Goal: Find contact information: Find contact information

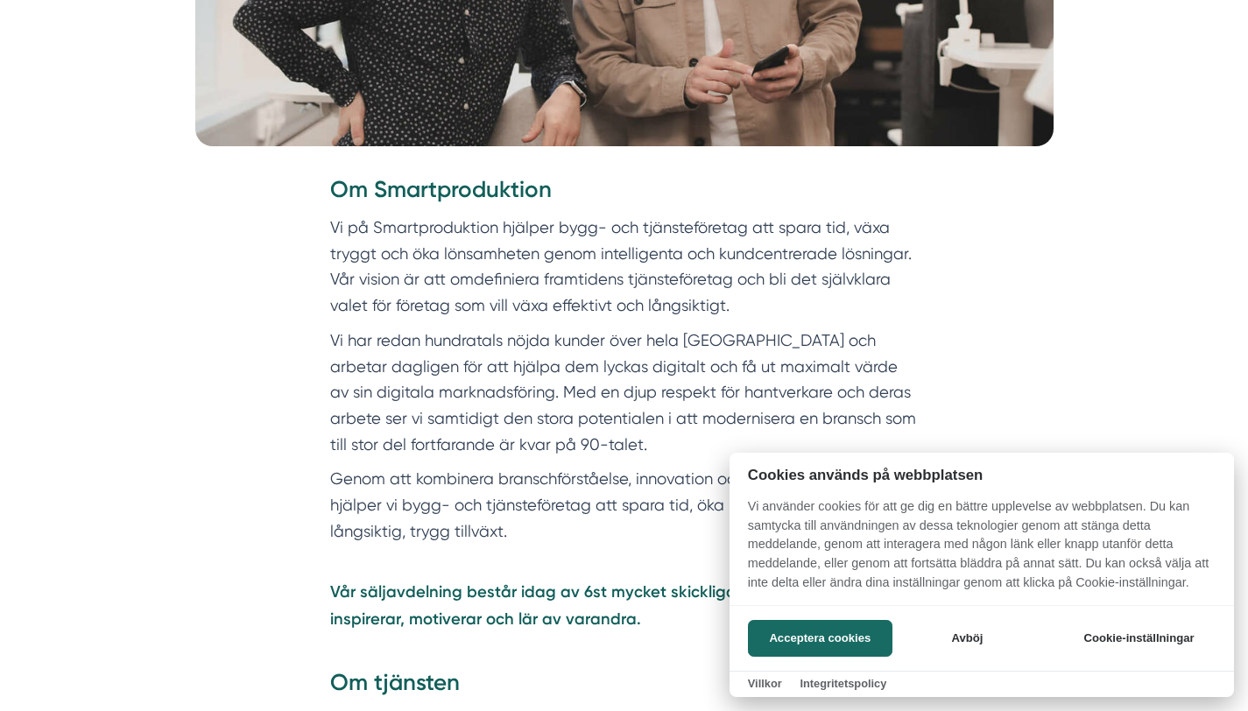
scroll to position [873, 0]
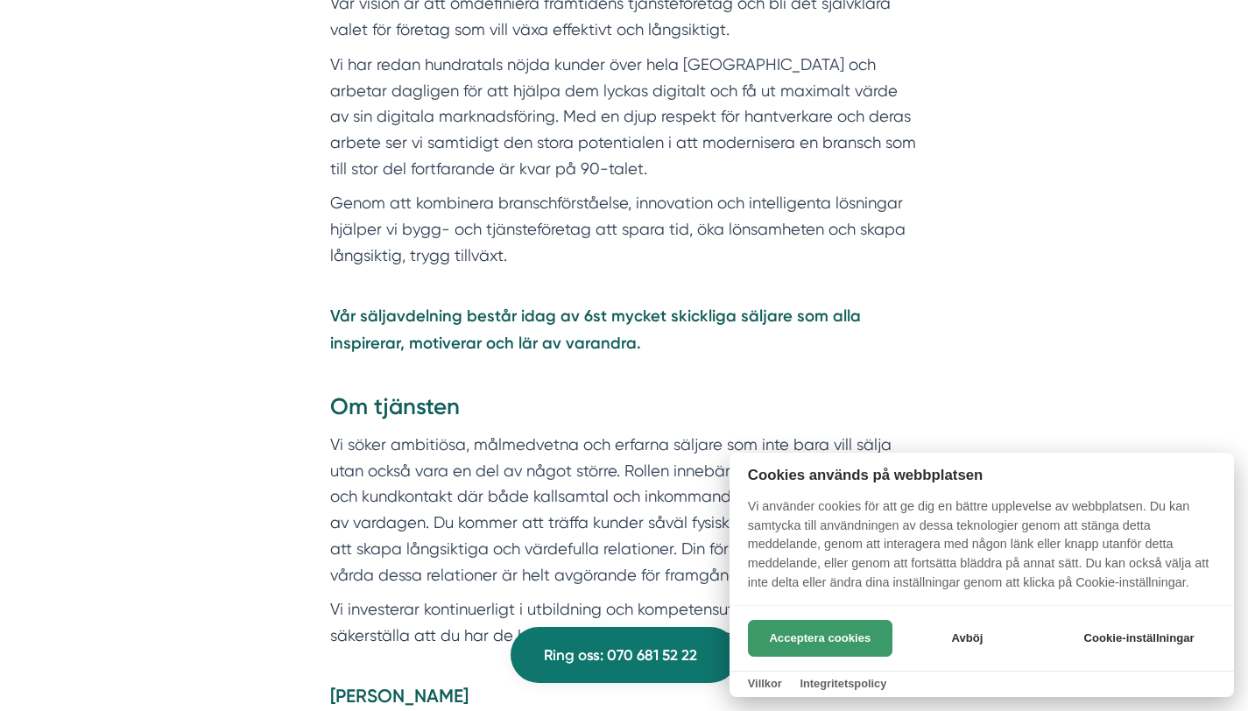
click at [829, 620] on button "Acceptera cookies" at bounding box center [820, 638] width 144 height 37
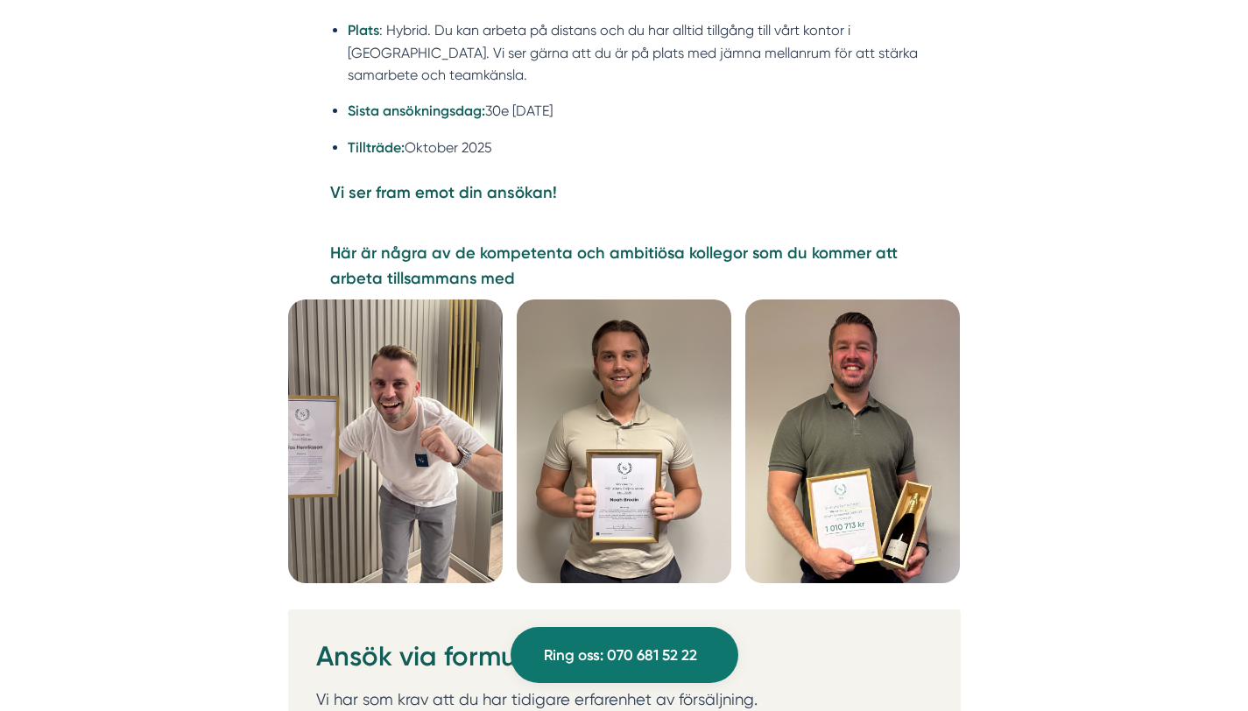
scroll to position [4685, 0]
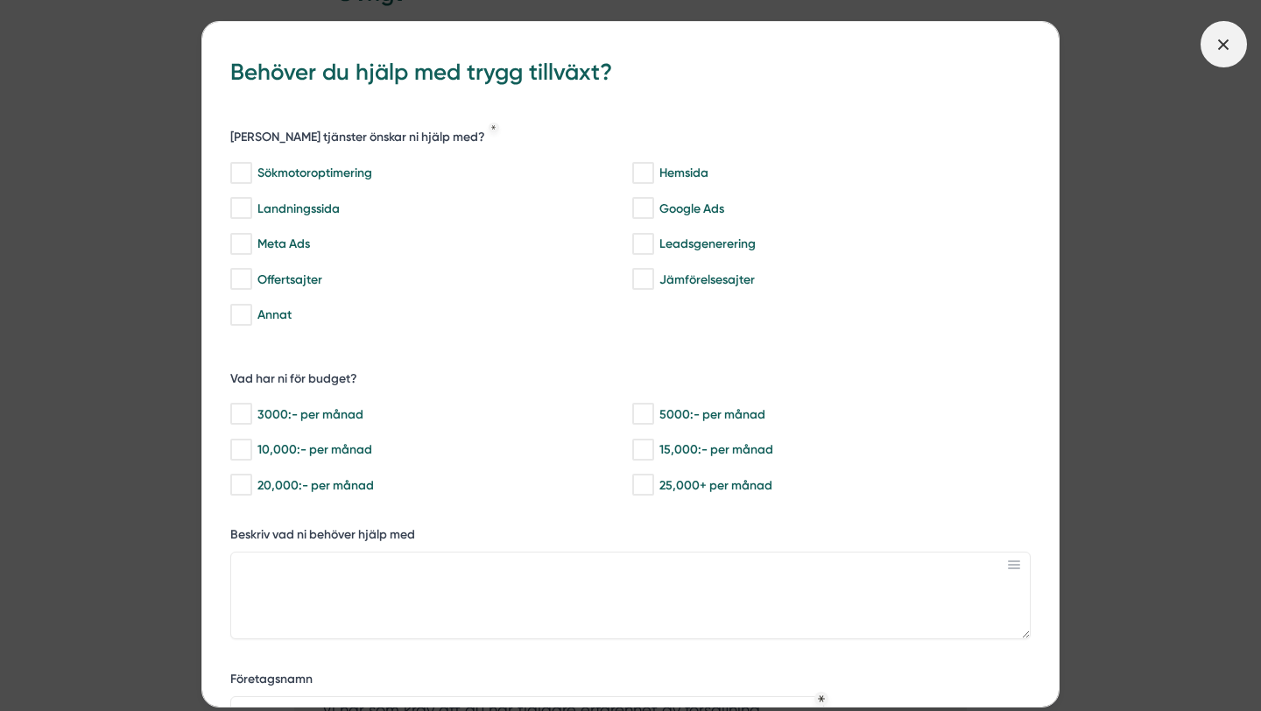
click at [1232, 55] on span at bounding box center [1223, 44] width 46 height 46
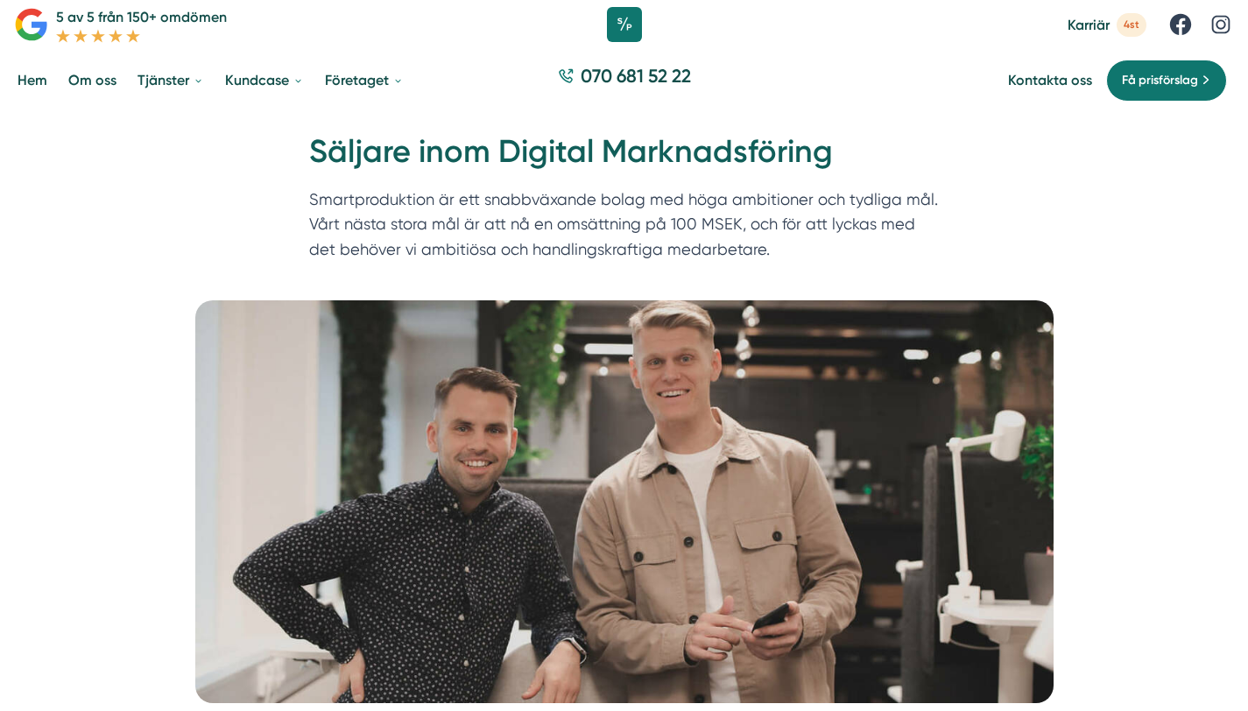
scroll to position [36, 0]
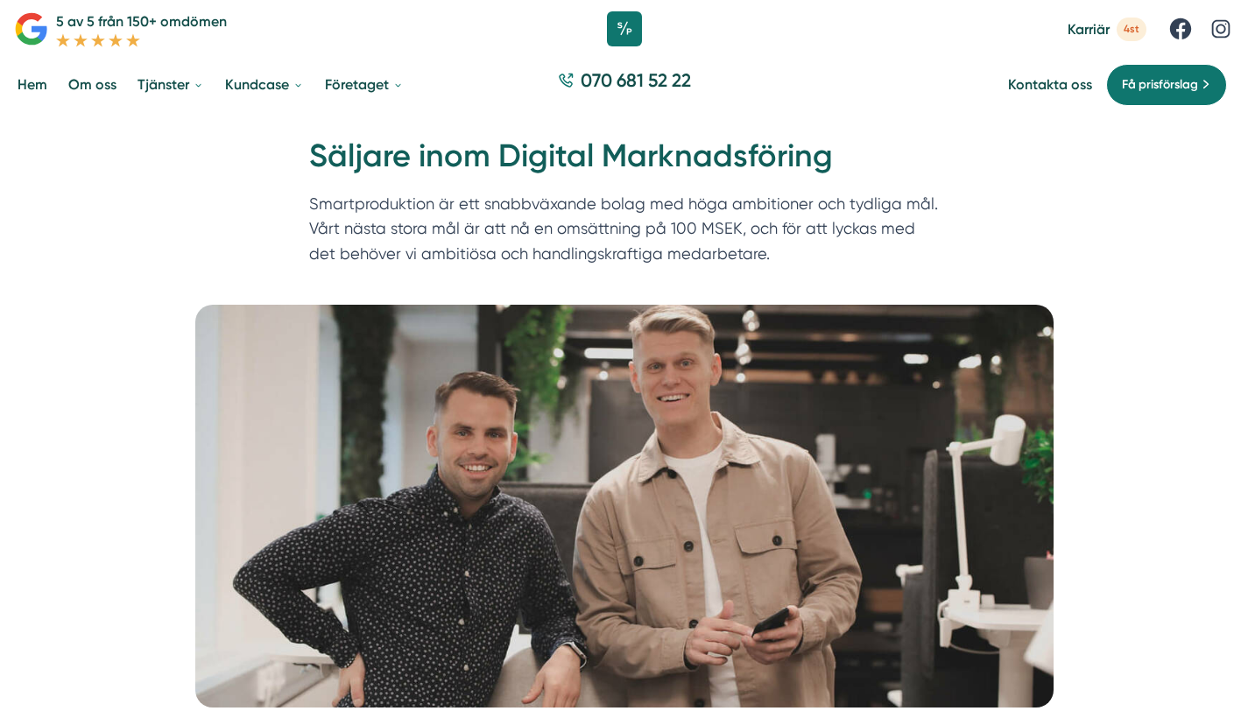
click at [718, 78] on div "070 681 52 22" at bounding box center [624, 84] width 1248 height 59
copy div "070 681 52 22"
